Goal: Task Accomplishment & Management: Use online tool/utility

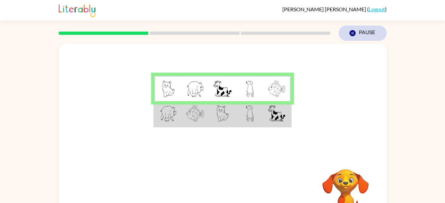
click at [359, 31] on button "Pause Pause" at bounding box center [363, 33] width 48 height 15
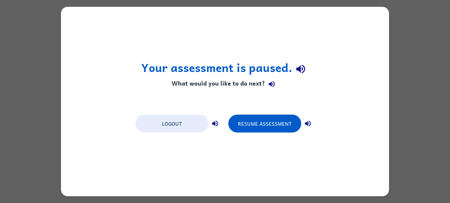
click at [329, 111] on div "Your assessment is paused. What would you like to do next? Logout Resume Assess…" at bounding box center [225, 101] width 328 height 189
click at [313, 125] on button "button" at bounding box center [307, 123] width 13 height 13
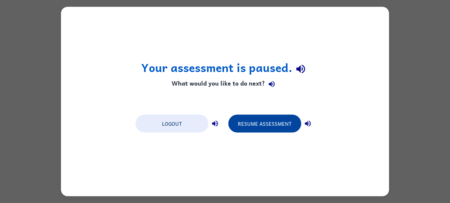
click at [271, 130] on button "Resume Assessment" at bounding box center [264, 124] width 73 height 18
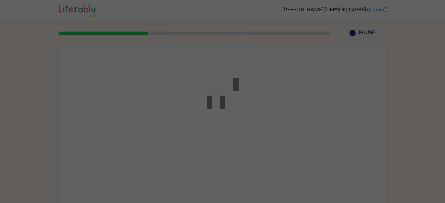
click at [276, 131] on div at bounding box center [222, 101] width 445 height 203
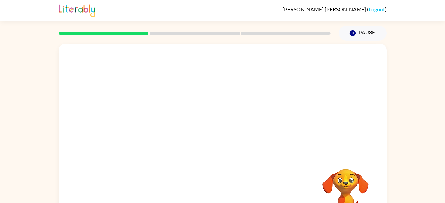
click at [185, 160] on div "Your browser must support playing .mp4 files to use Literably. Please try using…" at bounding box center [223, 138] width 328 height 189
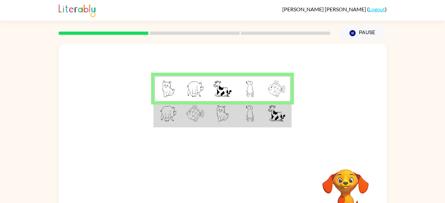
click at [264, 104] on td at bounding box center [276, 114] width 27 height 26
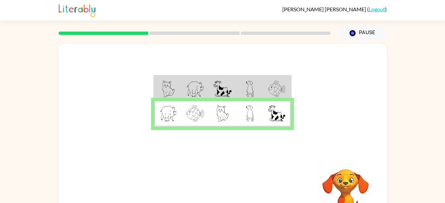
click at [210, 107] on td at bounding box center [222, 114] width 27 height 26
click at [241, 116] on td at bounding box center [249, 114] width 27 height 26
click at [273, 129] on div at bounding box center [223, 99] width 328 height 111
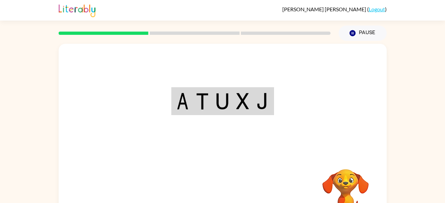
scroll to position [9, 0]
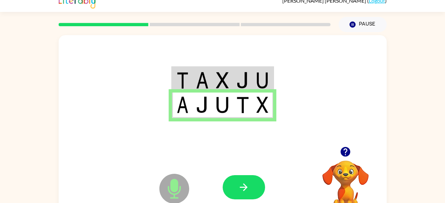
click at [175, 189] on icon "Microphone The Microphone is here when it is your turn to talk" at bounding box center [207, 197] width 99 height 50
click at [175, 194] on icon "Microphone The Microphone is here when it is your turn to talk" at bounding box center [207, 197] width 99 height 50
click at [243, 195] on button "button" at bounding box center [244, 187] width 42 height 24
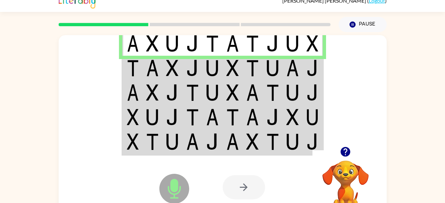
click at [239, 185] on div at bounding box center [244, 187] width 42 height 24
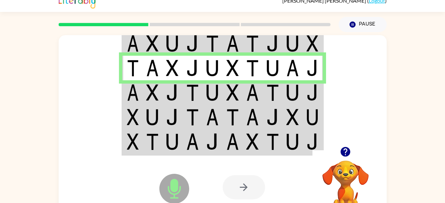
click at [149, 97] on img at bounding box center [152, 92] width 13 height 17
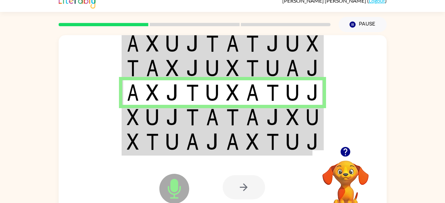
click at [162, 120] on td at bounding box center [152, 117] width 20 height 25
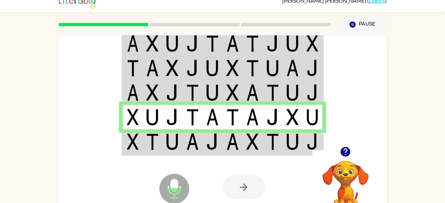
click at [165, 122] on td at bounding box center [172, 117] width 20 height 25
click at [176, 133] on td at bounding box center [172, 142] width 20 height 26
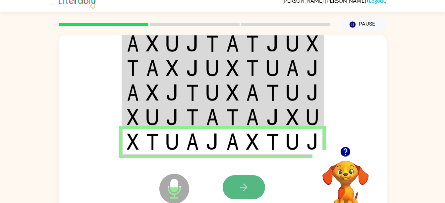
click at [232, 178] on button "button" at bounding box center [244, 187] width 42 height 24
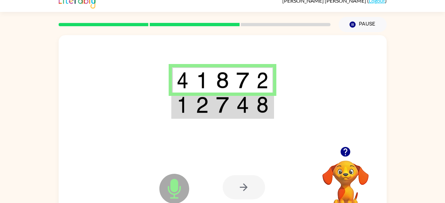
click at [199, 120] on div at bounding box center [223, 90] width 328 height 111
click at [199, 112] on img at bounding box center [202, 104] width 13 height 17
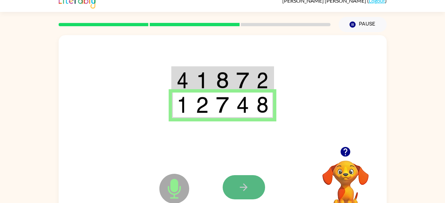
click at [228, 178] on button "button" at bounding box center [244, 187] width 42 height 24
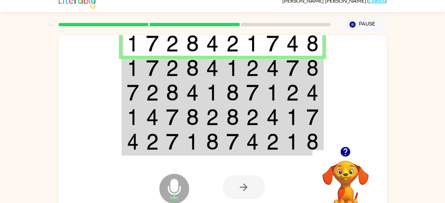
click at [158, 82] on td at bounding box center [152, 92] width 20 height 25
click at [154, 71] on img at bounding box center [152, 68] width 13 height 17
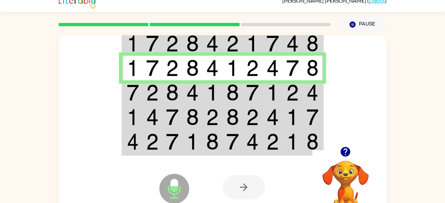
click at [144, 83] on td at bounding box center [152, 92] width 20 height 25
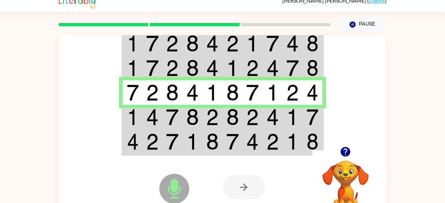
click at [152, 112] on img at bounding box center [152, 117] width 13 height 17
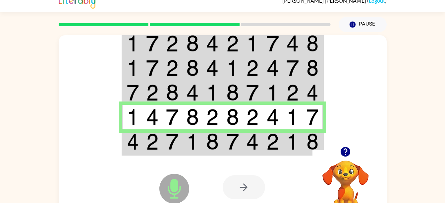
click at [148, 135] on img at bounding box center [152, 141] width 13 height 17
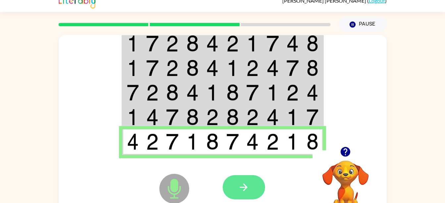
click at [247, 193] on button "button" at bounding box center [244, 187] width 42 height 24
